Goal: Task Accomplishment & Management: Complete application form

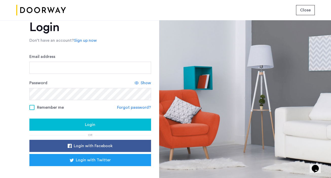
scroll to position [25, 0]
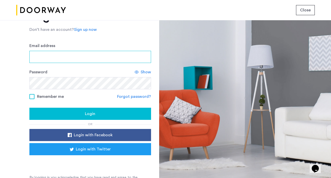
type input "**********"
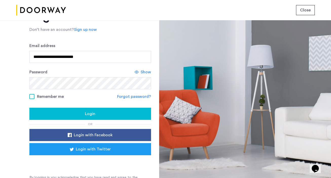
click at [31, 97] on span at bounding box center [31, 96] width 5 height 5
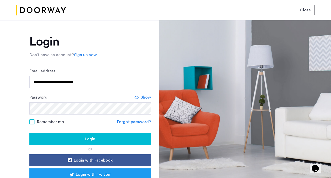
click at [93, 140] on span "Login" at bounding box center [90, 139] width 10 height 6
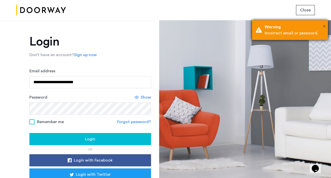
click at [325, 26] on span "×" at bounding box center [324, 26] width 3 height 5
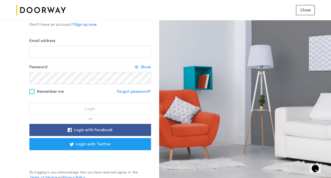
scroll to position [32, 0]
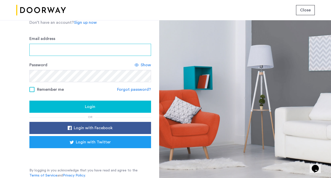
type input "**********"
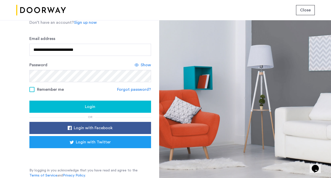
click at [33, 88] on span at bounding box center [31, 89] width 5 height 5
click at [67, 105] on div "Login" at bounding box center [90, 107] width 114 height 6
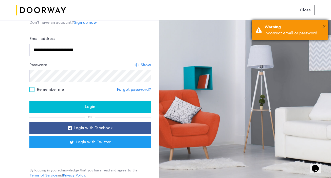
click at [324, 26] on span "×" at bounding box center [324, 26] width 3 height 5
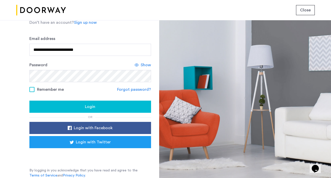
click at [145, 65] on span "Show" at bounding box center [146, 65] width 10 height 6
click at [141, 65] on div "Hide" at bounding box center [143, 65] width 15 height 6
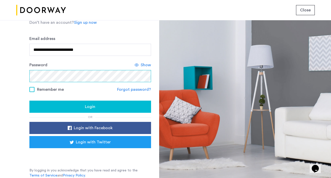
click at [18, 71] on div "**********" at bounding box center [79, 99] width 159 height 158
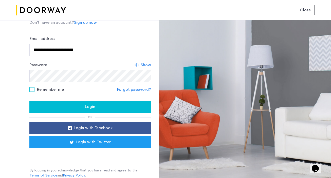
click at [70, 105] on div "Login" at bounding box center [90, 107] width 114 height 6
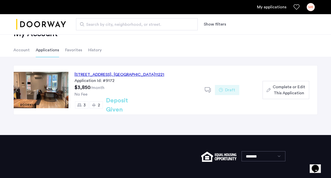
scroll to position [29, 0]
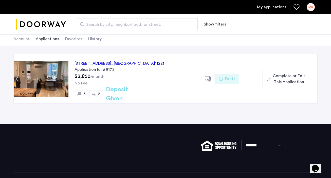
click at [138, 63] on div "[STREET_ADDRESS]" at bounding box center [120, 64] width 90 height 6
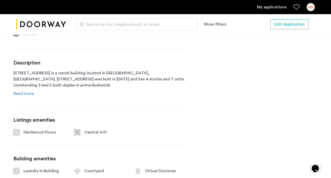
scroll to position [236, 0]
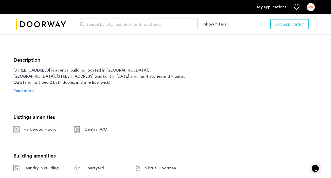
click at [31, 91] on span "Read more" at bounding box center [23, 91] width 20 height 4
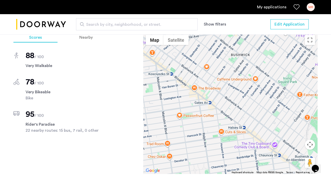
scroll to position [479, 0]
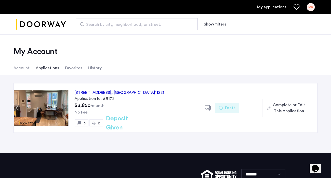
click at [287, 109] on span "Complete or Edit This Application" at bounding box center [289, 108] width 32 height 12
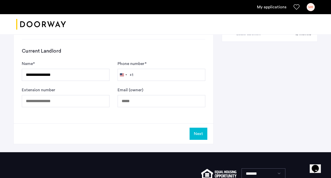
scroll to position [282, 0]
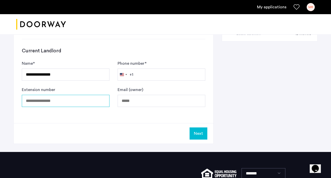
click at [69, 101] on input "Extension number" at bounding box center [66, 101] width 88 height 12
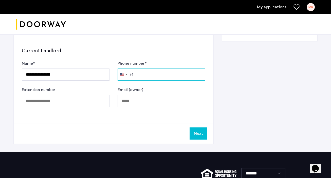
click at [148, 74] on input "Phone number *" at bounding box center [162, 75] width 88 height 12
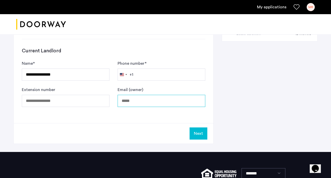
click at [132, 101] on input "Email (owner)" at bounding box center [162, 101] width 88 height 12
paste input "**********"
type input "**********"
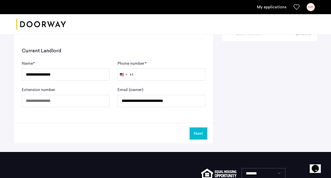
click at [172, 124] on div "Next" at bounding box center [114, 133] width 200 height 21
click at [172, 71] on input "Phone number *" at bounding box center [162, 75] width 88 height 12
paste input "**********"
type input "**********"
click at [195, 135] on button "Next" at bounding box center [199, 134] width 18 height 12
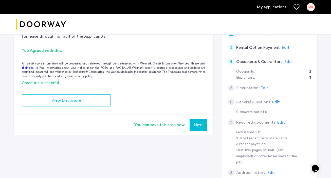
scroll to position [93, 0]
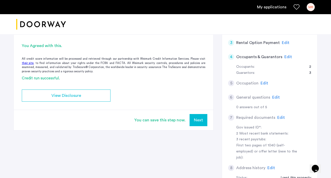
click at [203, 121] on button "Next" at bounding box center [199, 120] width 18 height 12
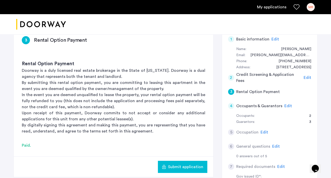
scroll to position [33, 0]
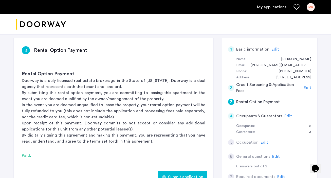
click at [284, 115] on span "Edit" at bounding box center [288, 116] width 8 height 4
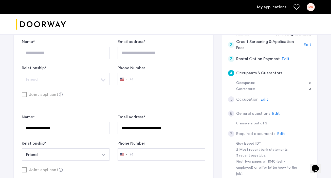
scroll to position [84, 0]
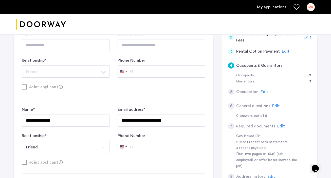
click at [265, 91] on span "Edit" at bounding box center [265, 92] width 8 height 4
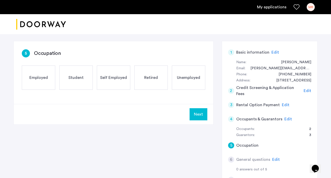
scroll to position [12, 0]
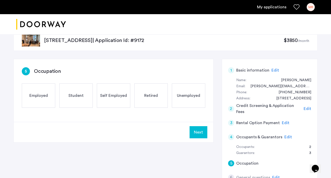
click at [42, 95] on span "Employed" at bounding box center [38, 96] width 19 height 6
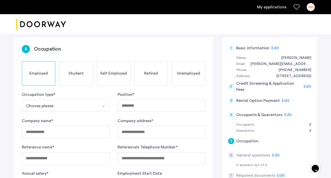
scroll to position [37, 0]
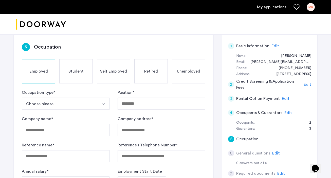
click at [66, 101] on button "Choose please" at bounding box center [60, 104] width 76 height 12
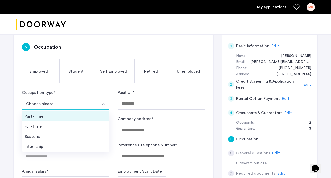
click at [61, 117] on div "Part-Time" at bounding box center [66, 117] width 82 height 6
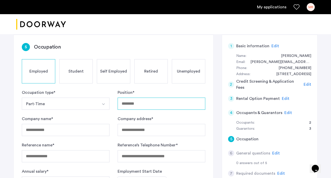
click at [150, 104] on input "Position *" at bounding box center [162, 104] width 88 height 12
type input "*"
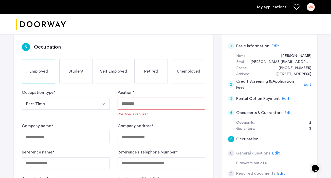
paste input "**********"
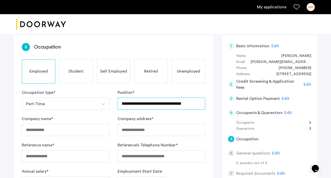
type input "**********"
click at [111, 117] on form "**********" at bounding box center [114, 139] width 184 height 99
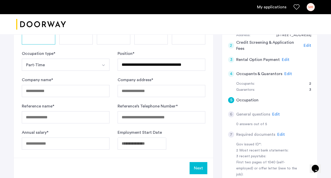
scroll to position [97, 0]
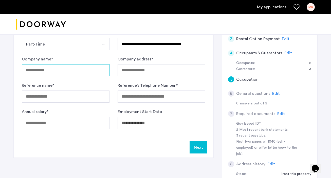
click at [61, 74] on input "Company name *" at bounding box center [66, 70] width 88 height 12
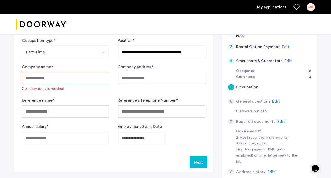
scroll to position [86, 0]
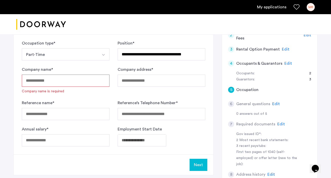
click at [62, 83] on input "Company name *" at bounding box center [66, 81] width 88 height 12
paste input "**********"
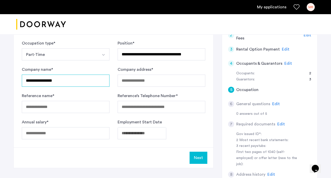
type input "**********"
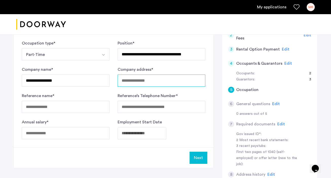
click at [141, 80] on input "Company address *" at bounding box center [162, 81] width 88 height 12
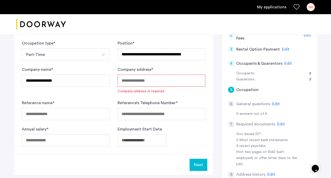
click at [172, 84] on input "Company address *" at bounding box center [162, 81] width 88 height 12
paste input "**********"
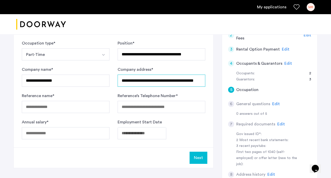
scroll to position [0, 12]
type input "**********"
click at [113, 97] on form "**********" at bounding box center [114, 89] width 184 height 99
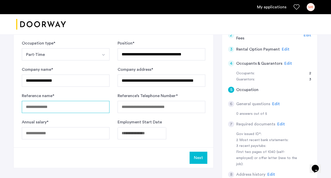
click at [66, 105] on input "Reference name *" at bounding box center [66, 107] width 88 height 12
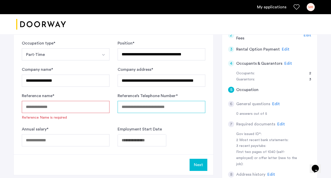
click at [161, 107] on input "Reference’s Telephone Number *" at bounding box center [162, 107] width 88 height 12
paste input "**********"
type input "**********"
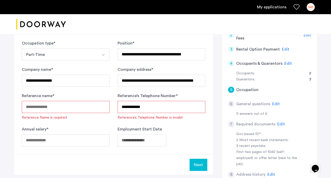
click at [58, 107] on input "Reference name *" at bounding box center [66, 107] width 88 height 12
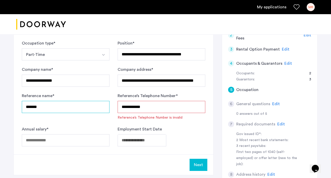
type input "*******"
click at [129, 110] on input "**********" at bounding box center [162, 107] width 88 height 12
click at [136, 108] on input "**********" at bounding box center [162, 107] width 88 height 12
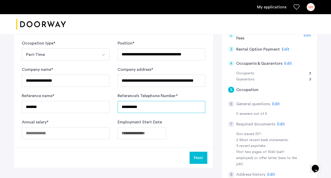
type input "**********"
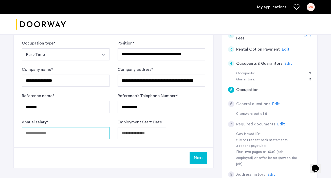
click at [76, 132] on input "Annual salary *" at bounding box center [66, 134] width 88 height 12
type input "*****"
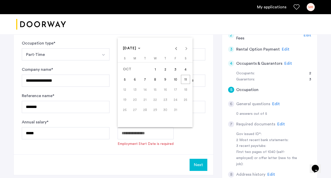
click at [142, 92] on body "**********" at bounding box center [165, 3] width 331 height 178
click at [140, 49] on span "[DATE]" at bounding box center [131, 48] width 17 height 4
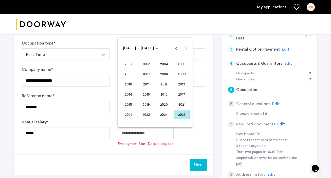
click at [160, 114] on span "2024" at bounding box center [164, 114] width 16 height 9
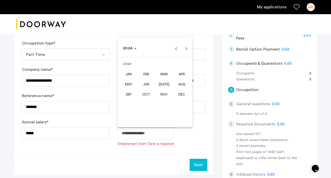
click at [165, 74] on span "MAR" at bounding box center [164, 74] width 16 height 9
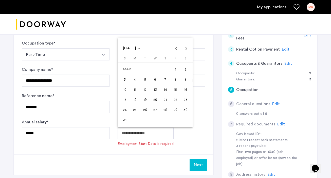
click at [135, 79] on span "4" at bounding box center [134, 79] width 9 height 9
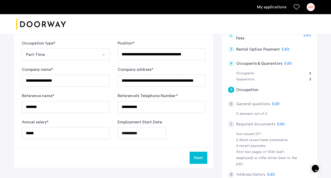
click at [143, 92] on body "**********" at bounding box center [165, 3] width 331 height 178
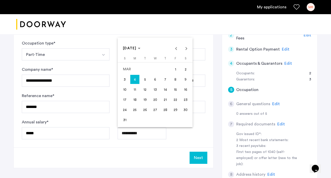
click at [167, 92] on span "14" at bounding box center [165, 89] width 9 height 9
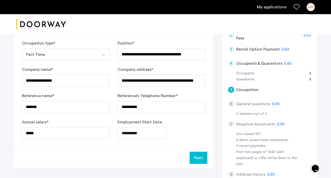
type input "**********"
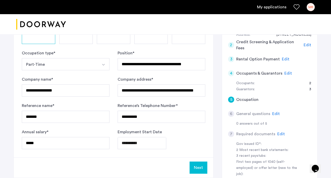
scroll to position [77, 0]
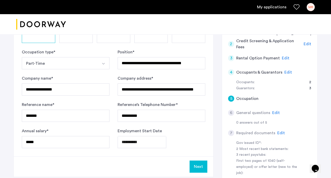
click at [199, 163] on button "Next" at bounding box center [199, 167] width 18 height 12
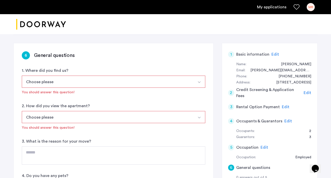
scroll to position [36, 0]
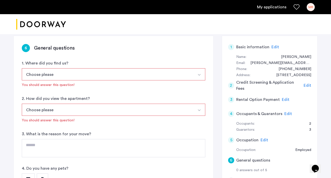
click at [132, 75] on button "Choose please" at bounding box center [108, 74] width 172 height 12
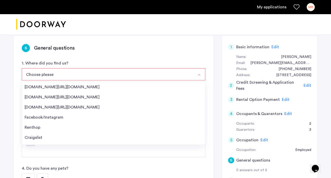
click at [132, 73] on button "Choose please" at bounding box center [108, 74] width 172 height 12
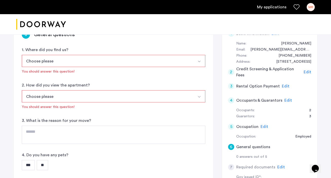
scroll to position [51, 0]
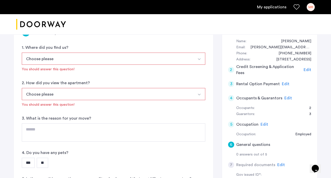
click at [130, 64] on button "Choose please" at bounding box center [108, 59] width 172 height 12
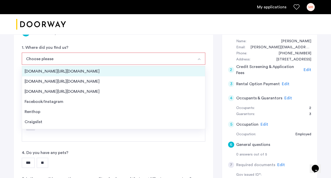
click at [82, 74] on div "[DOMAIN_NAME][URL][DOMAIN_NAME]" at bounding box center [114, 71] width 178 height 6
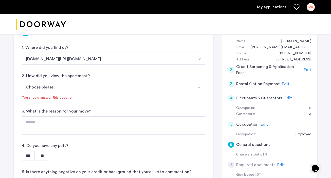
click at [75, 87] on button "Choose please" at bounding box center [108, 87] width 172 height 12
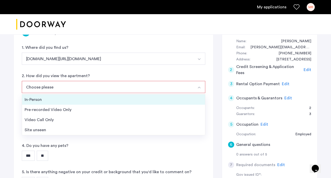
click at [71, 100] on div "In-Person" at bounding box center [114, 100] width 178 height 6
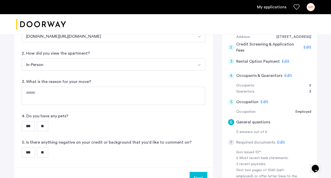
scroll to position [84, 0]
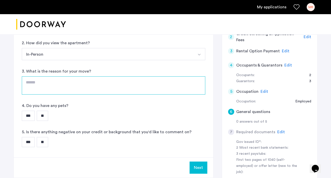
click at [66, 82] on textarea at bounding box center [114, 86] width 184 height 18
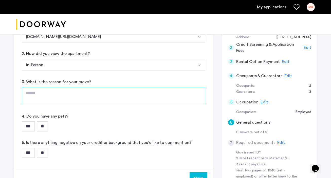
scroll to position [79, 0]
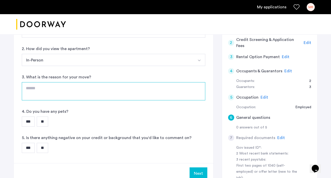
click at [54, 85] on textarea at bounding box center [114, 91] width 184 height 18
type textarea "*"
paste textarea "**********"
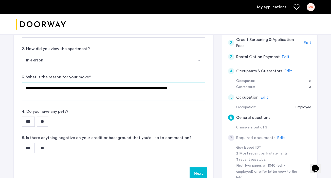
type textarea "**********"
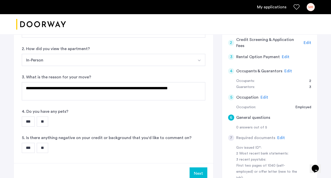
click at [110, 73] on div "**********" at bounding box center [114, 78] width 200 height 170
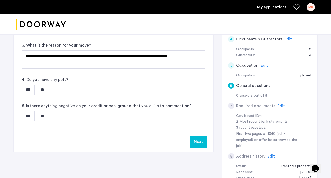
scroll to position [110, 0]
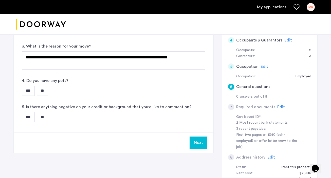
click at [48, 89] on input "**" at bounding box center [42, 91] width 11 height 10
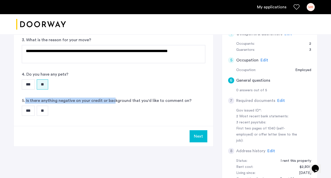
drag, startPoint x: 25, startPoint y: 100, endPoint x: 113, endPoint y: 102, distance: 87.2
click at [113, 102] on label "5. Is there anything negative on your credit or background that you'd like to c…" at bounding box center [107, 101] width 170 height 6
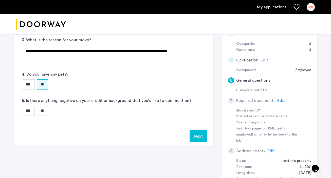
click at [48, 108] on input "**" at bounding box center [42, 111] width 11 height 10
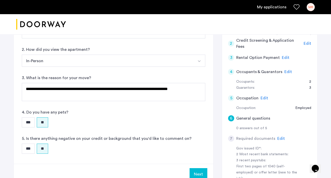
scroll to position [123, 0]
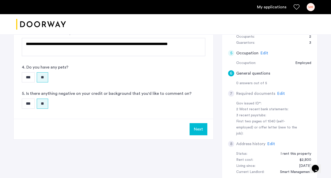
click at [195, 127] on button "Next" at bounding box center [199, 129] width 18 height 12
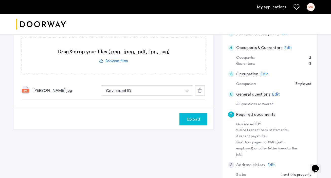
scroll to position [108, 0]
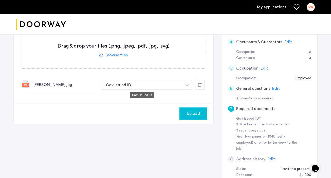
click at [124, 86] on button "Gov issued ID" at bounding box center [142, 85] width 81 height 10
click at [187, 85] on img "button" at bounding box center [187, 85] width 3 height 2
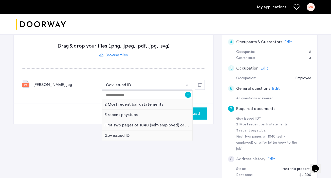
click at [66, 119] on div "Upload" at bounding box center [114, 113] width 200 height 21
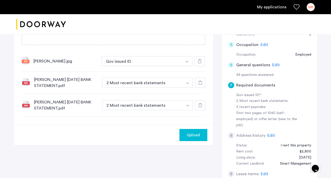
scroll to position [141, 0]
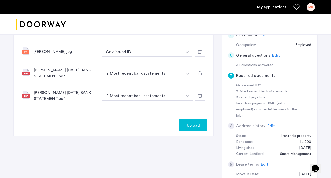
click at [152, 107] on div "[PERSON_NAME] [DATE] BANK STATEMENT.pdf 2 Most recent bank statements + 3 recen…" at bounding box center [114, 96] width 184 height 23
click at [153, 104] on div "[PERSON_NAME] [DATE] BANK STATEMENT.pdf 2 Most recent bank statements + 3 recen…" at bounding box center [114, 96] width 184 height 23
click at [155, 99] on button "2 Most recent bank statements" at bounding box center [142, 96] width 81 height 10
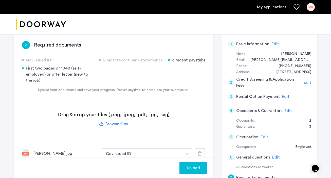
scroll to position [32, 0]
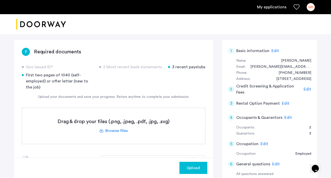
click at [177, 35] on div "[STREET_ADDRESS] | Application Id: #9172 $3850 /month 7 Required documents Gov …" at bounding box center [165, 154] width 319 height 303
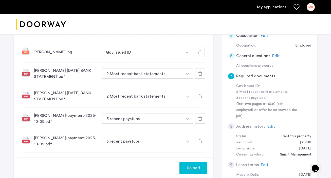
scroll to position [144, 0]
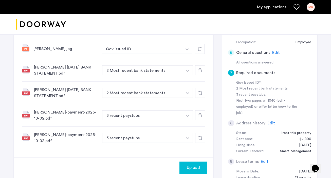
click at [154, 113] on div "[PERSON_NAME]-payment-2025-10-09.pdf 3 recent paystubs + 3 recent paystubs Firs…" at bounding box center [114, 115] width 184 height 23
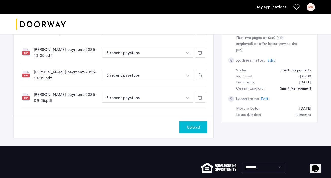
scroll to position [198, 0]
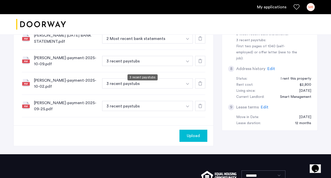
click at [140, 66] on button "3 recent paystubs" at bounding box center [142, 61] width 81 height 10
click at [144, 66] on button "3 recent paystubs" at bounding box center [142, 61] width 81 height 10
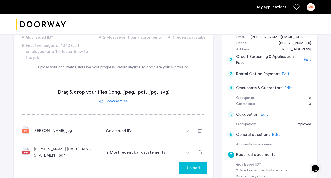
scroll to position [57, 0]
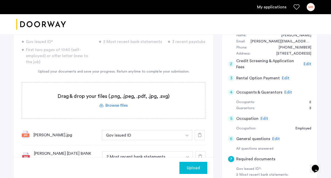
click at [77, 63] on div "First two pages of 1040 (self-employed) or offer letter (new to the job)" at bounding box center [57, 56] width 71 height 18
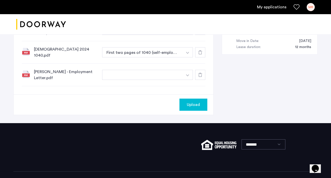
scroll to position [266, 0]
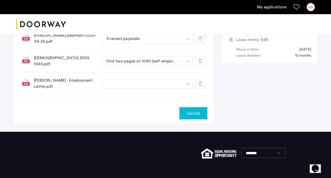
click at [145, 82] on button "button" at bounding box center [142, 84] width 81 height 10
click at [175, 87] on button "button" at bounding box center [142, 84] width 81 height 10
click at [188, 85] on img "button" at bounding box center [187, 84] width 3 height 2
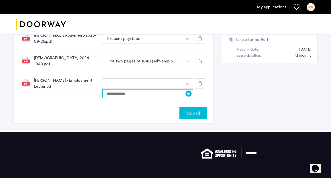
click at [148, 95] on input at bounding box center [147, 93] width 91 height 9
type input "**********"
click at [167, 111] on div "Upload" at bounding box center [114, 113] width 200 height 21
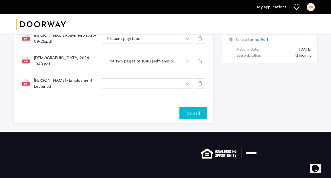
click at [187, 89] on button "button" at bounding box center [188, 84] width 10 height 10
click at [187, 96] on button "+" at bounding box center [189, 94] width 6 height 6
click at [145, 114] on div "Upload" at bounding box center [114, 113] width 200 height 21
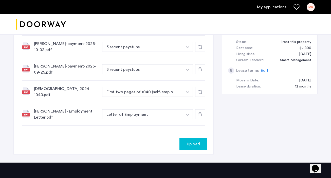
scroll to position [225, 0]
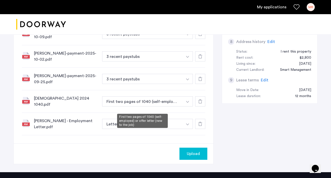
click at [159, 102] on button "First two pages of 1040 (self-employed) or offer letter (new to the job)" at bounding box center [142, 102] width 81 height 10
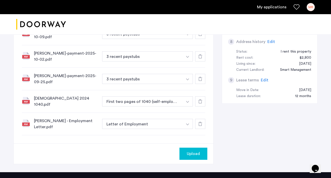
click at [154, 107] on button "First two pages of 1040 (self-employed) or offer letter (new to the job)" at bounding box center [142, 102] width 81 height 10
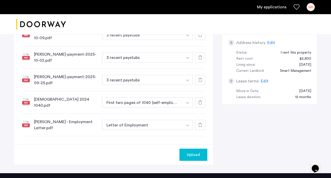
scroll to position [295, 0]
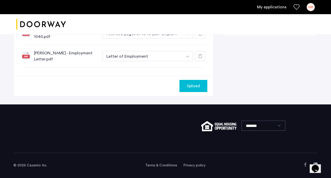
click at [196, 82] on button "Upload" at bounding box center [193, 86] width 28 height 12
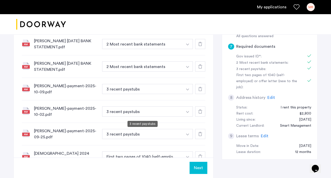
scroll to position [179, 0]
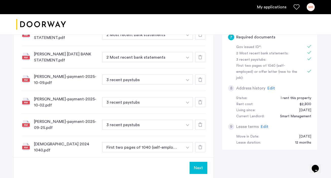
click at [200, 166] on button "Next" at bounding box center [199, 168] width 18 height 12
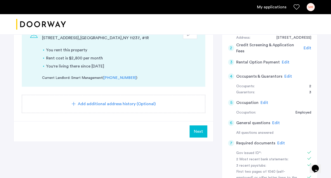
scroll to position [76, 0]
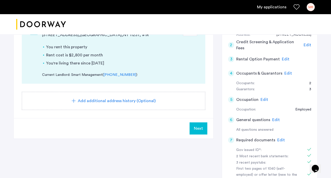
click at [196, 129] on span "Next" at bounding box center [198, 129] width 9 height 6
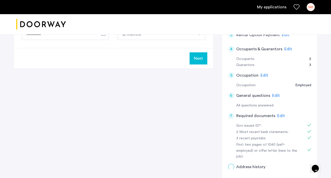
scroll to position [0, 0]
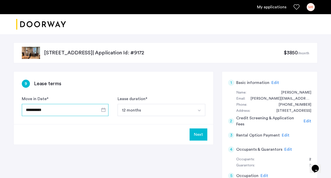
click at [68, 110] on input "**********" at bounding box center [65, 110] width 87 height 12
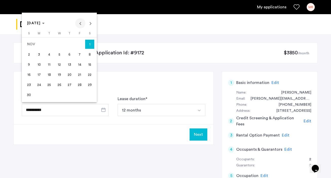
click at [80, 25] on span "Previous month" at bounding box center [80, 23] width 10 height 10
click at [38, 75] on span "20" at bounding box center [38, 74] width 9 height 9
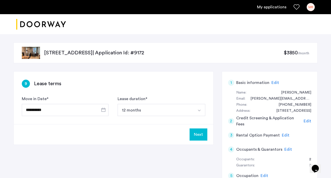
type input "**********"
click at [151, 108] on button "12 months" at bounding box center [156, 110] width 76 height 12
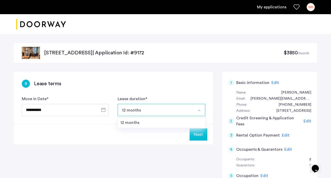
click at [153, 95] on div "**********" at bounding box center [114, 98] width 200 height 53
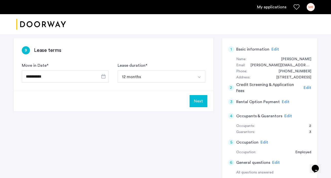
scroll to position [43, 0]
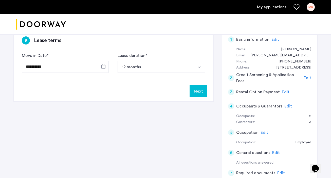
click at [195, 94] on button "Next" at bounding box center [199, 91] width 18 height 12
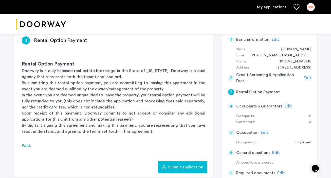
scroll to position [0, 0]
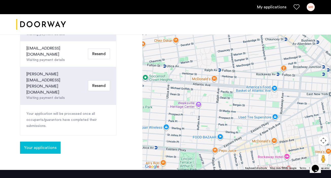
scroll to position [231, 0]
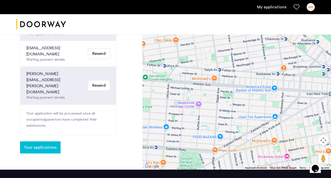
click at [53, 145] on span "Your applications" at bounding box center [40, 148] width 32 height 6
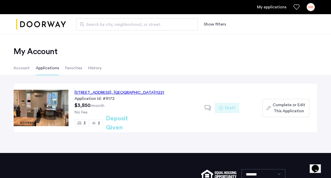
click at [291, 112] on span "Complete or Edit This Application" at bounding box center [289, 108] width 32 height 12
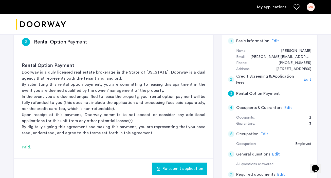
click at [232, 93] on div "3" at bounding box center [231, 94] width 6 height 6
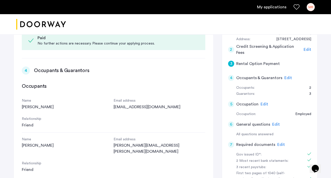
click at [230, 65] on div "3" at bounding box center [231, 64] width 6 height 6
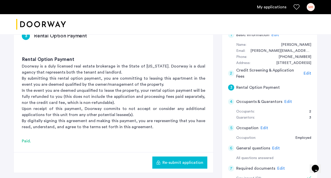
scroll to position [47, 0]
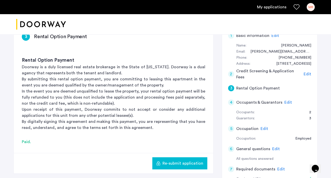
click at [232, 76] on div "2" at bounding box center [231, 74] width 6 height 6
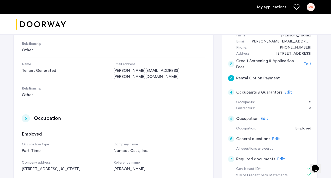
scroll to position [0, 0]
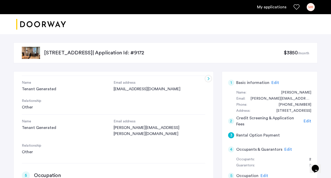
click at [312, 13] on div "My applications MR" at bounding box center [165, 7] width 331 height 14
click at [312, 7] on div "MR" at bounding box center [311, 7] width 8 height 8
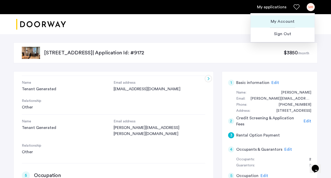
click at [281, 17] on button "My Account" at bounding box center [283, 21] width 64 height 12
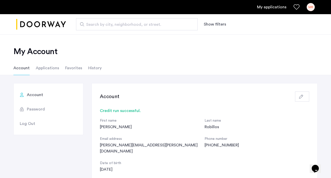
click at [276, 6] on link "My applications" at bounding box center [271, 7] width 29 height 6
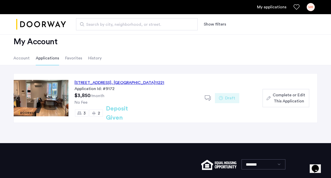
scroll to position [10, 0]
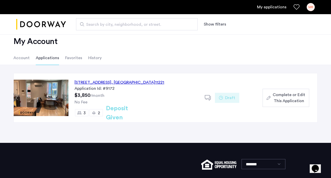
click at [310, 5] on div "MR" at bounding box center [311, 7] width 8 height 8
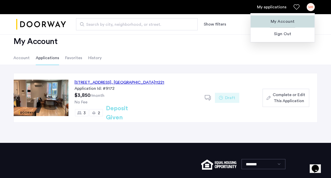
click at [280, 21] on span "My Account" at bounding box center [283, 22] width 56 height 6
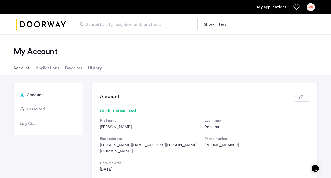
click at [42, 67] on li "Applications" at bounding box center [47, 68] width 23 height 14
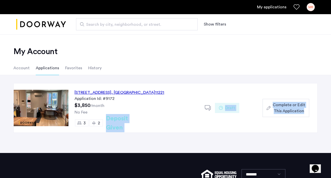
drag, startPoint x: 107, startPoint y: 126, endPoint x: 176, endPoint y: 139, distance: 69.3
click at [176, 139] on div "[STREET_ADDRESS] Application Id: #9172 $3,850 /month No Fee 3 2 Deposit Given D…" at bounding box center [165, 114] width 331 height 78
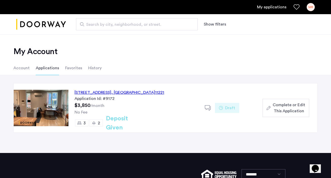
click at [176, 139] on div "[STREET_ADDRESS] Application Id: #9172 $3,850 /month No Fee 3 2 Deposit Given D…" at bounding box center [165, 114] width 331 height 78
click at [145, 91] on div "[STREET_ADDRESS]" at bounding box center [120, 93] width 90 height 6
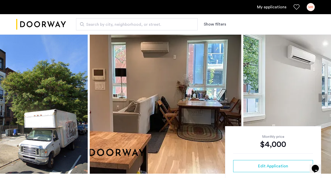
scroll to position [39, 0]
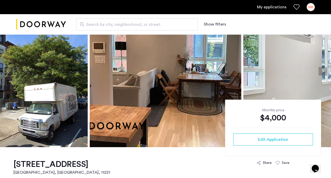
click at [309, 8] on div "MR" at bounding box center [311, 7] width 8 height 8
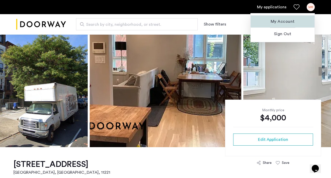
click at [276, 22] on span "My Account" at bounding box center [283, 22] width 56 height 6
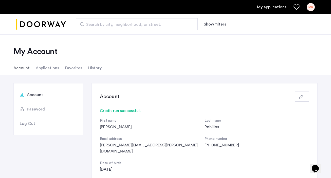
click at [73, 68] on li "Favorites" at bounding box center [73, 68] width 17 height 14
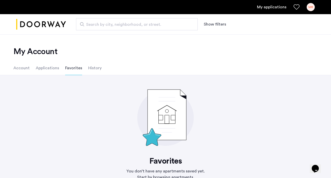
click at [90, 68] on li "History" at bounding box center [94, 68] width 13 height 14
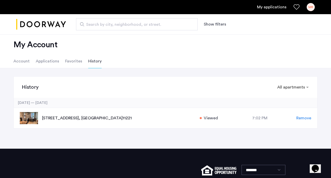
scroll to position [9, 0]
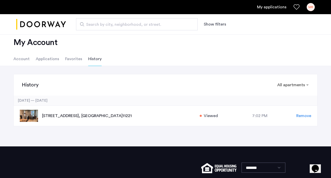
click at [20, 57] on li "Account" at bounding box center [21, 59] width 16 height 14
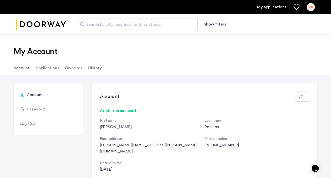
click at [45, 69] on li "Applications" at bounding box center [47, 68] width 23 height 14
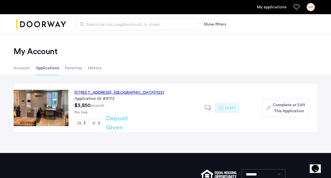
click at [22, 71] on li "Account" at bounding box center [21, 68] width 16 height 14
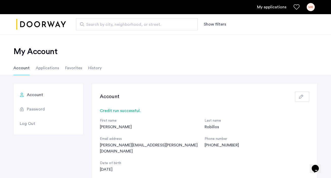
click at [45, 65] on li "Applications" at bounding box center [47, 68] width 23 height 14
